Goal: Task Accomplishment & Management: Complete application form

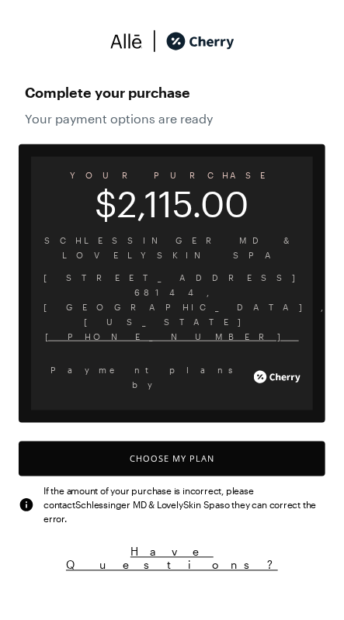
click at [177, 441] on button "Choose My Plan" at bounding box center [172, 458] width 306 height 35
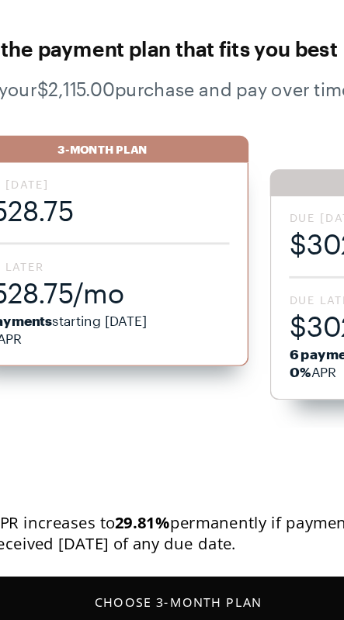
click at [114, 192] on span "Due [DATE]" at bounding box center [119, 186] width 175 height 11
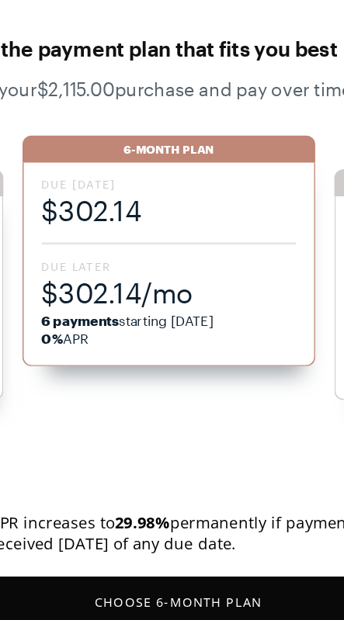
click at [154, 195] on span "$302.14" at bounding box center [165, 205] width 175 height 26
click at [182, 471] on button "Choose 6 -Month Plan" at bounding box center [172, 475] width 306 height 35
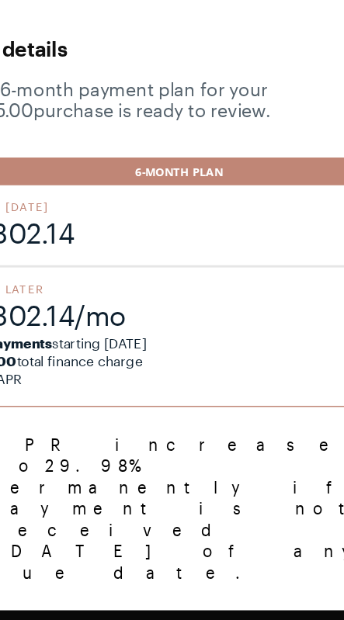
click at [163, 481] on button "Confirm and Continue" at bounding box center [172, 498] width 306 height 35
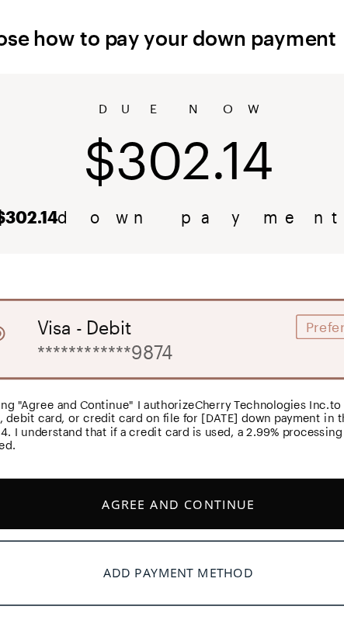
click at [181, 410] on button "Agree and Continue" at bounding box center [172, 407] width 306 height 35
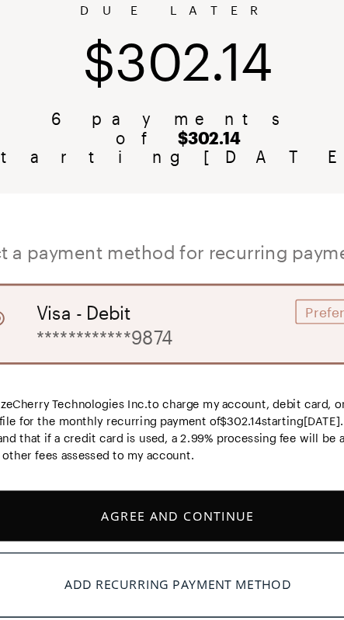
click at [168, 500] on button "Agree and Continue" at bounding box center [172, 508] width 306 height 35
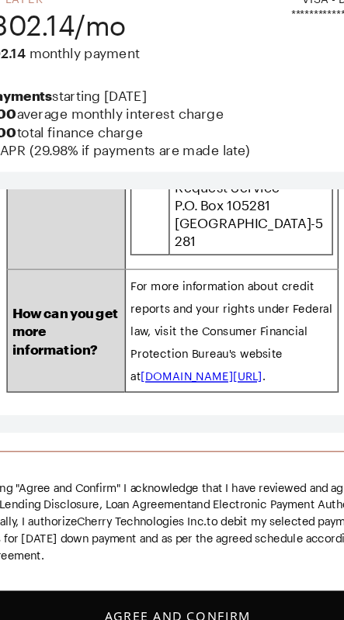
scroll to position [92693, 0]
click at [177, 595] on button "Agree and Confirm" at bounding box center [172, 577] width 306 height 35
